Goal: Task Accomplishment & Management: Complete application form

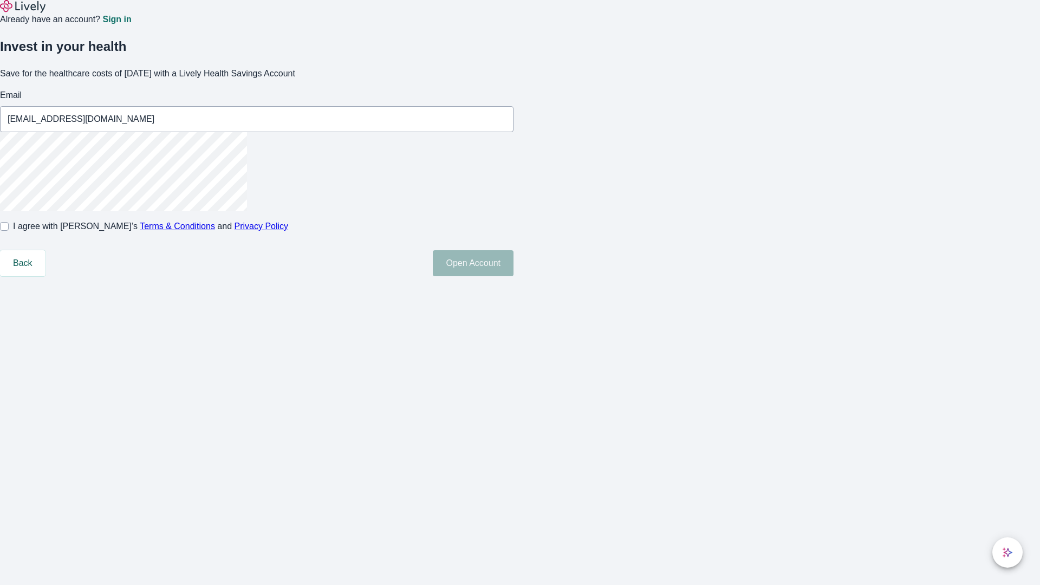
click at [9, 231] on input "I agree with Lively’s Terms & Conditions and Privacy Policy" at bounding box center [4, 226] width 9 height 9
checkbox input "true"
click at [513, 276] on button "Open Account" at bounding box center [473, 263] width 81 height 26
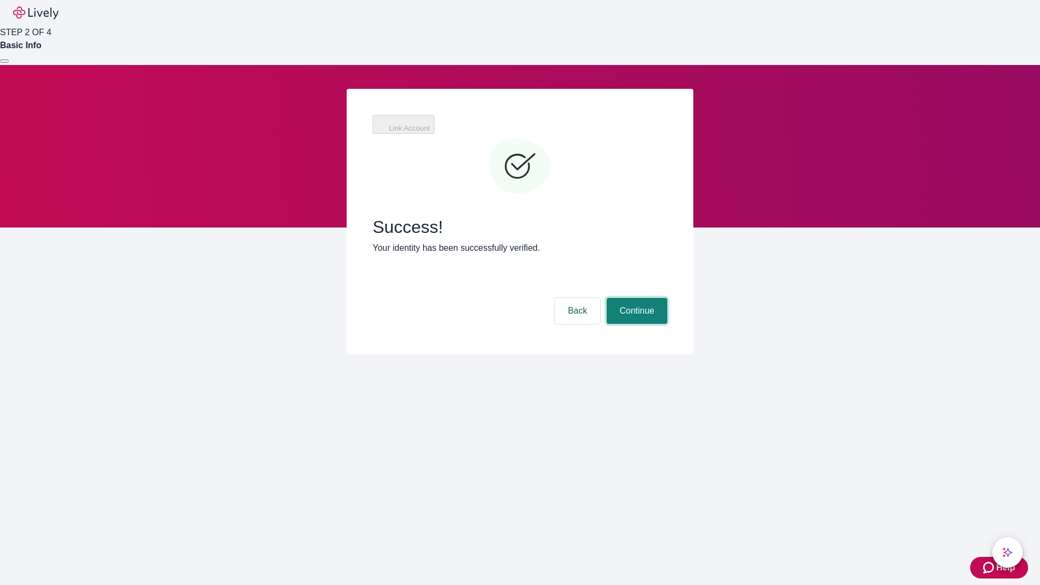
click at [635, 298] on button "Continue" at bounding box center [636, 311] width 61 height 26
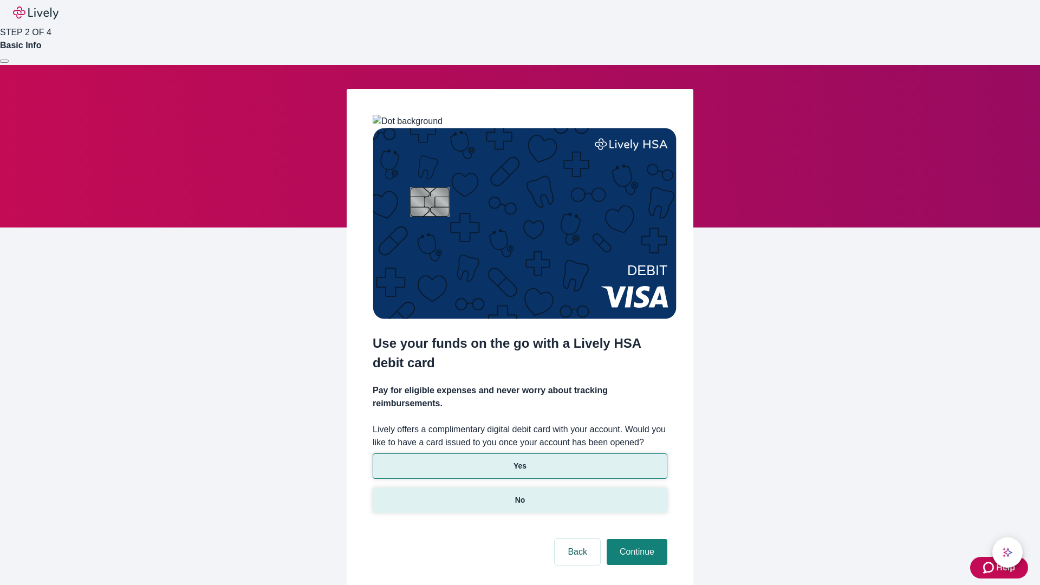
click at [519, 494] on p "No" at bounding box center [520, 499] width 10 height 11
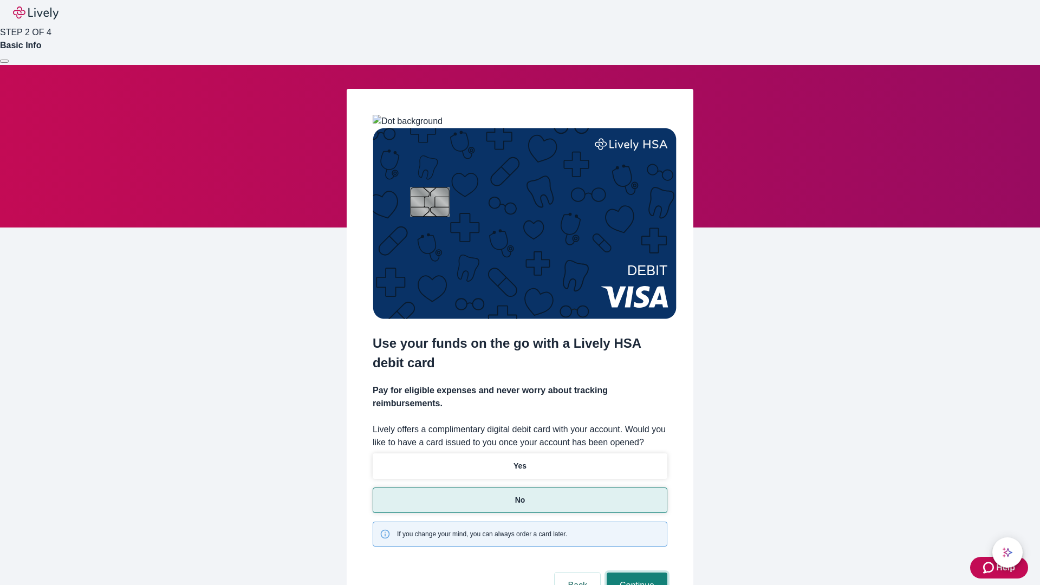
click at [635, 572] on button "Continue" at bounding box center [636, 585] width 61 height 26
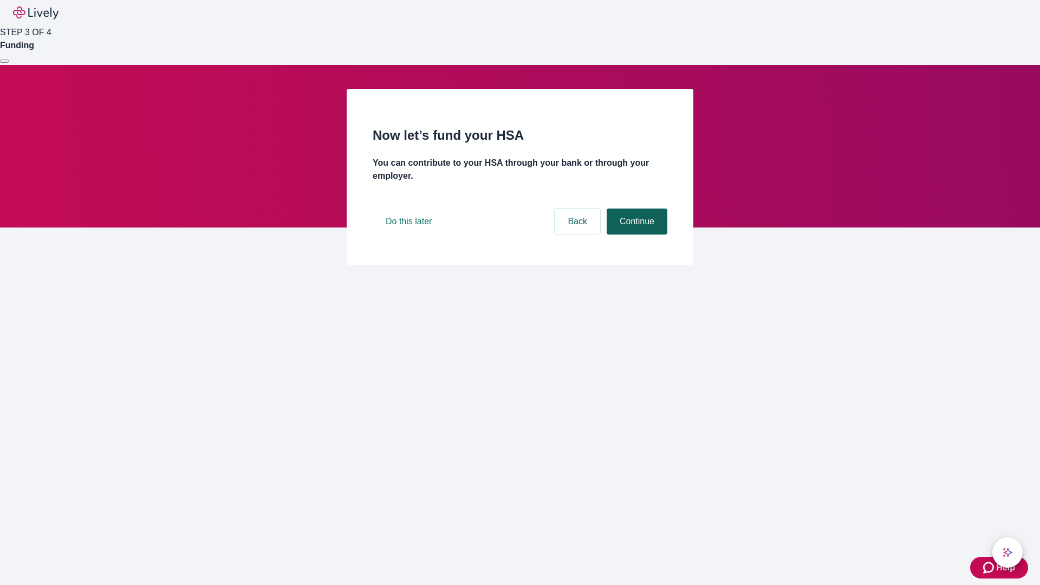
click at [635, 234] on button "Continue" at bounding box center [636, 221] width 61 height 26
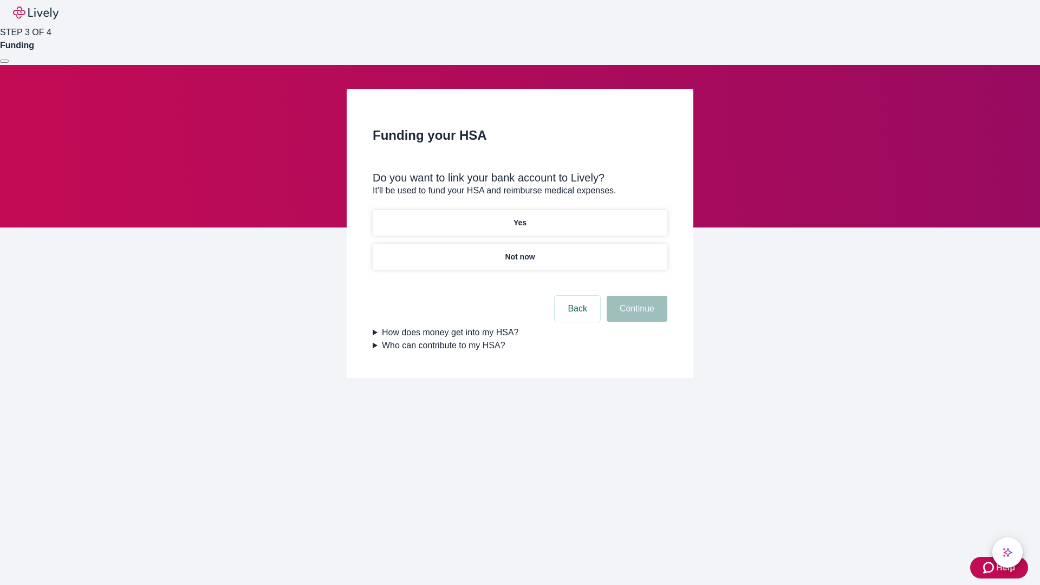
click at [519, 217] on p "Yes" at bounding box center [519, 222] width 13 height 11
click at [635, 296] on button "Continue" at bounding box center [636, 309] width 61 height 26
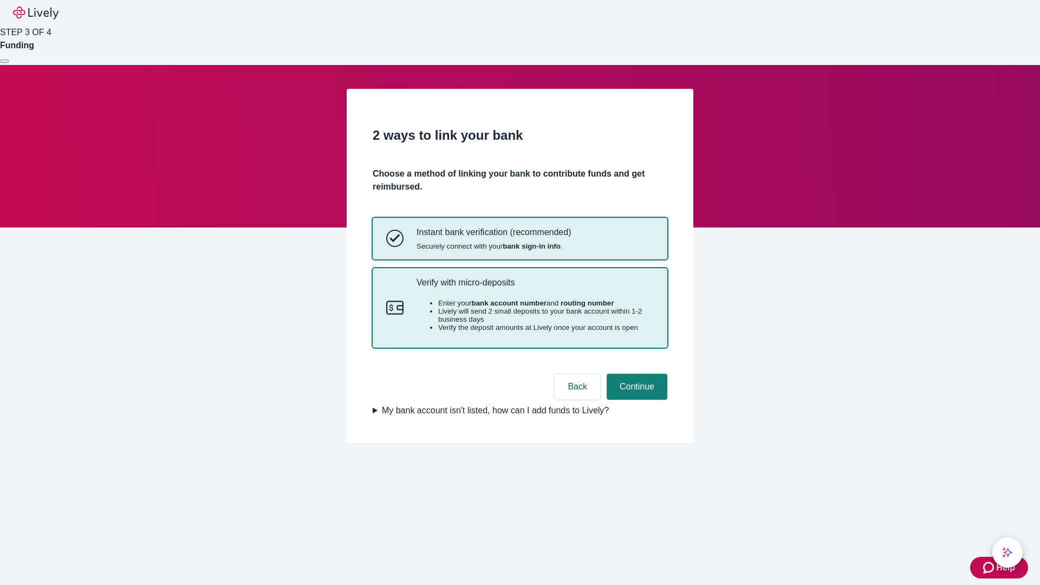
click at [534, 288] on p "Verify with micro-deposits" at bounding box center [534, 282] width 237 height 10
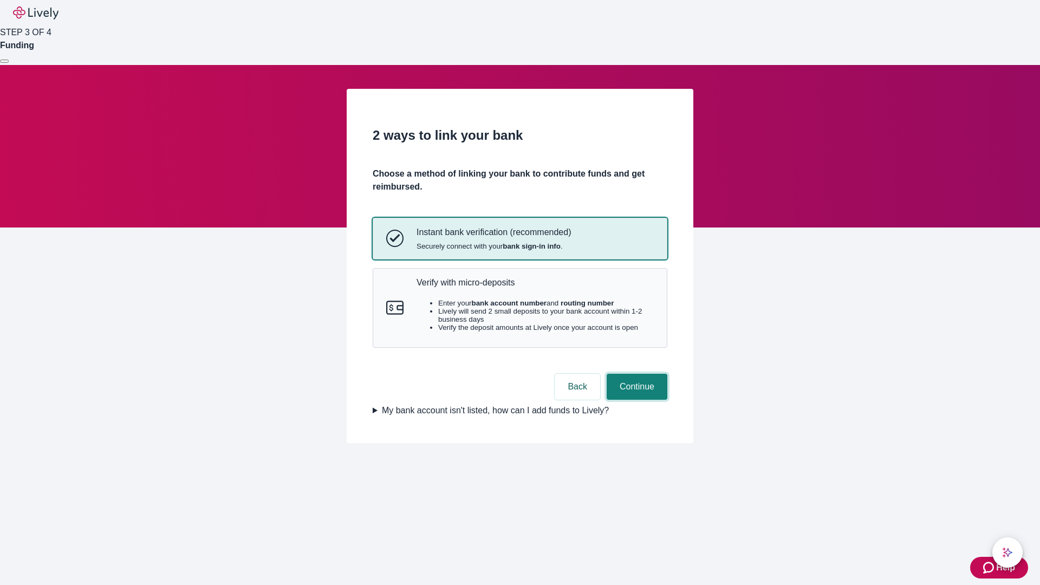
click at [635, 400] on button "Continue" at bounding box center [636, 387] width 61 height 26
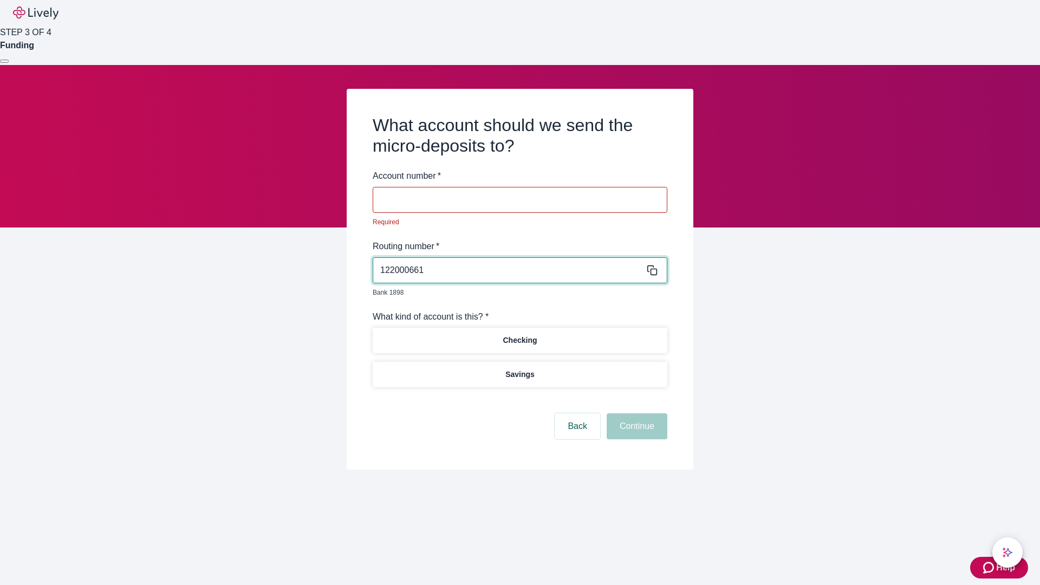
type input "122000661"
type input "950364"
